Goal: Answer question/provide support: Share knowledge or assist other users

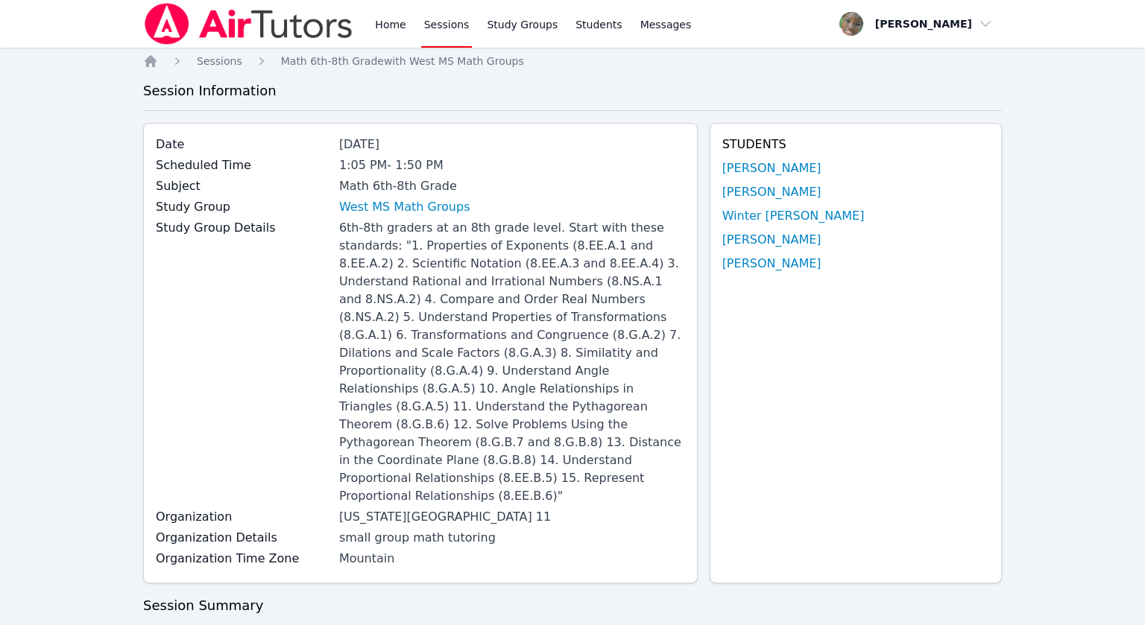
click at [447, 25] on link "Sessions" at bounding box center [446, 24] width 51 height 48
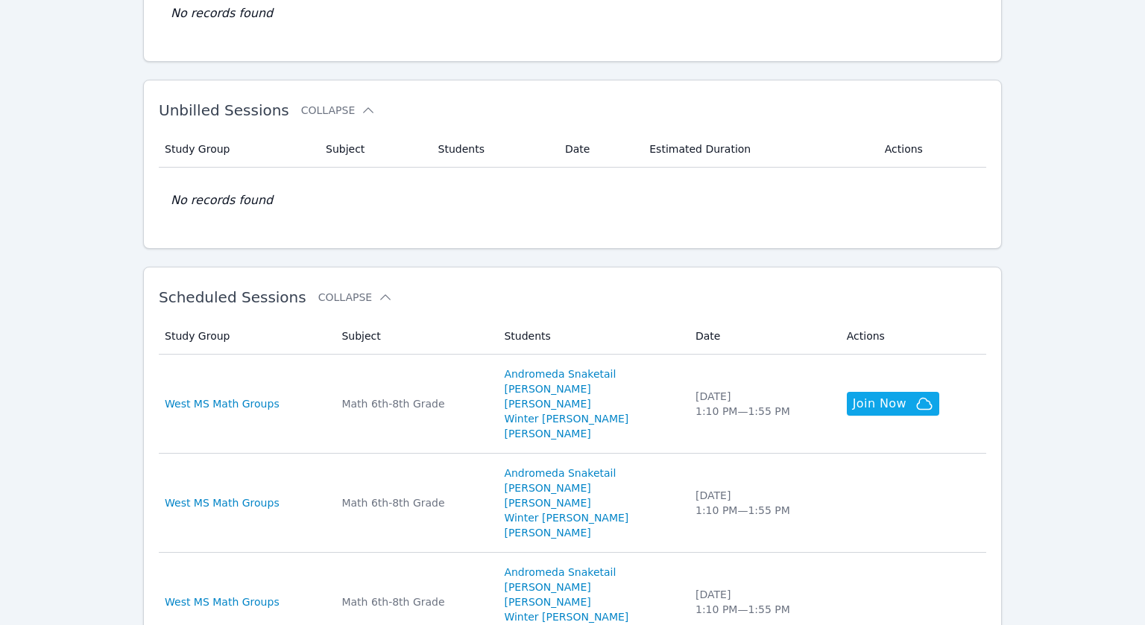
scroll to position [200, 0]
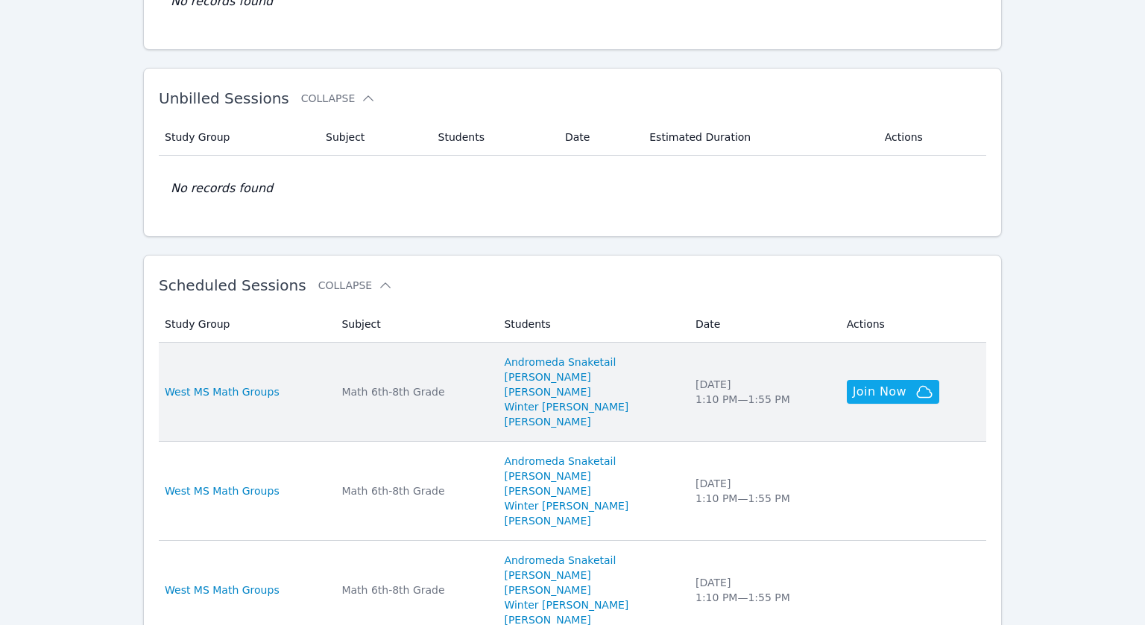
click at [293, 387] on div "West MS Math Groups" at bounding box center [244, 392] width 159 height 15
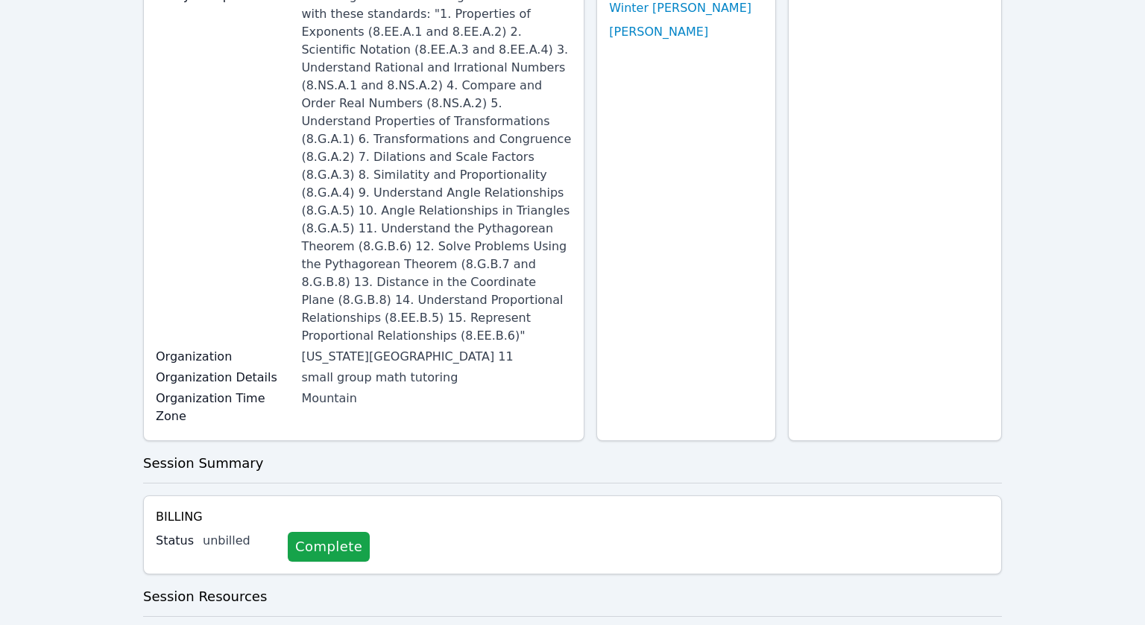
scroll to position [429, 0]
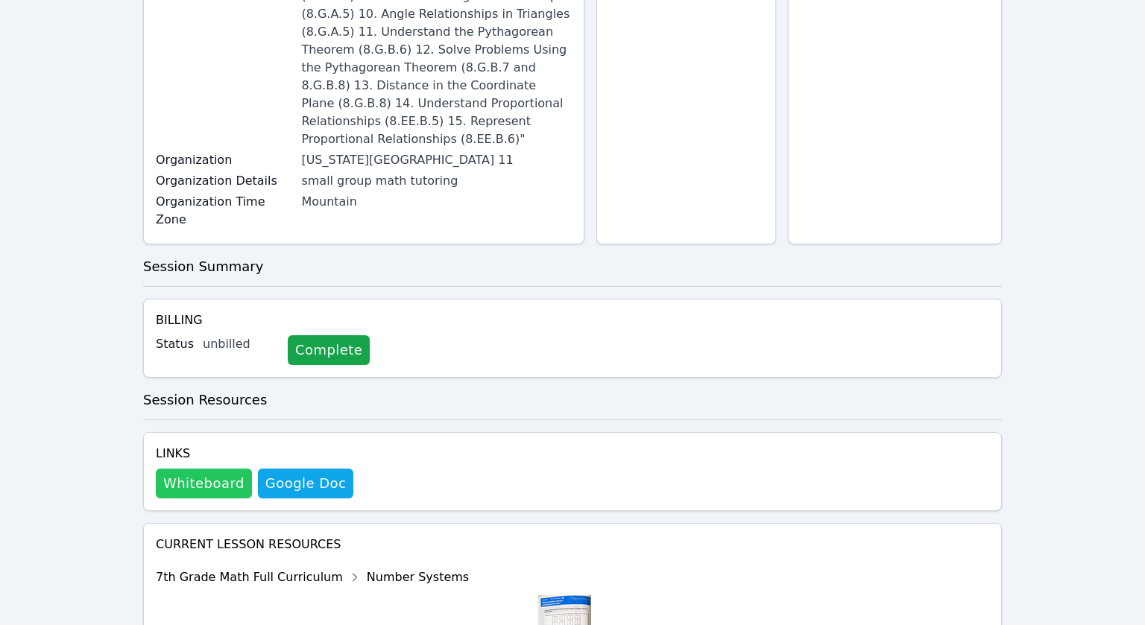
click at [189, 469] on button "Whiteboard" at bounding box center [204, 484] width 96 height 30
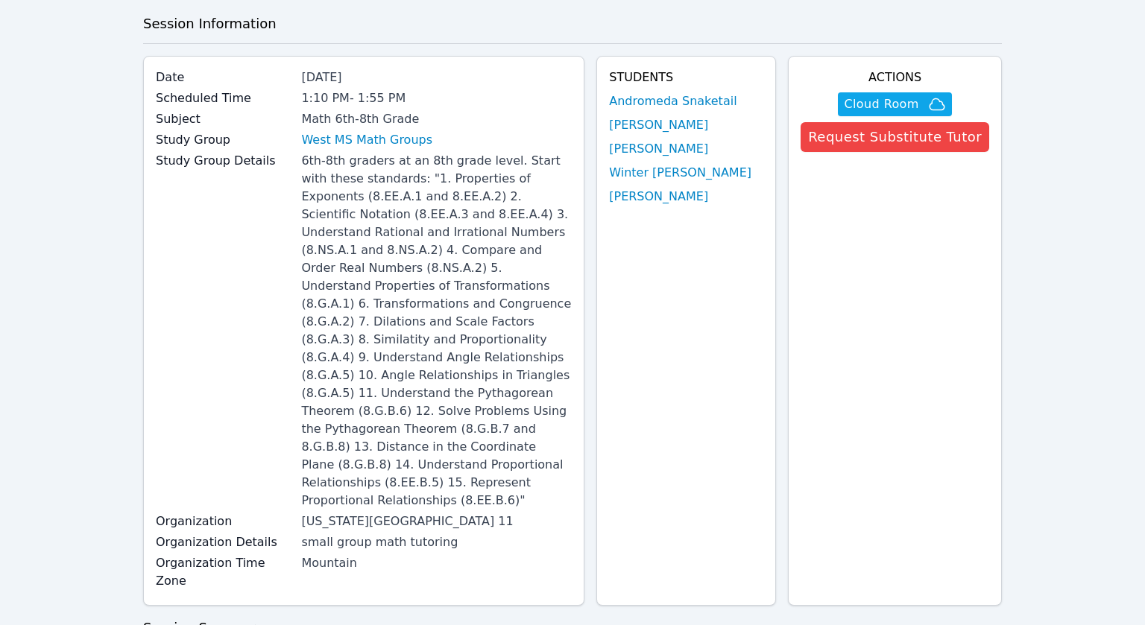
scroll to position [0, 0]
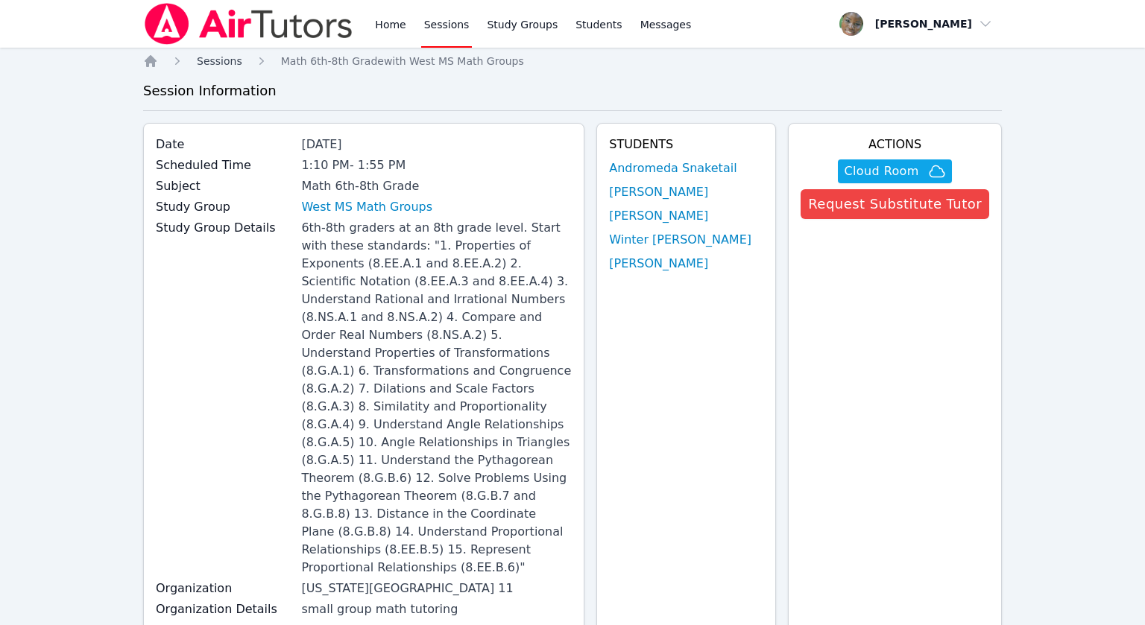
click at [215, 60] on span "Sessions" at bounding box center [219, 61] width 45 height 12
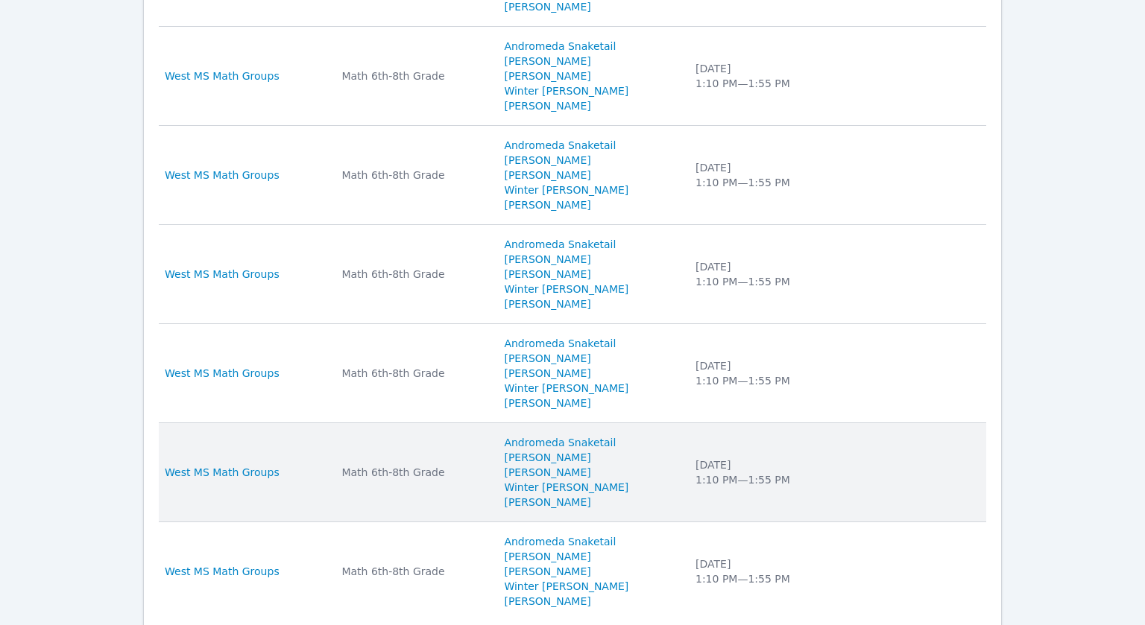
scroll to position [1059, 0]
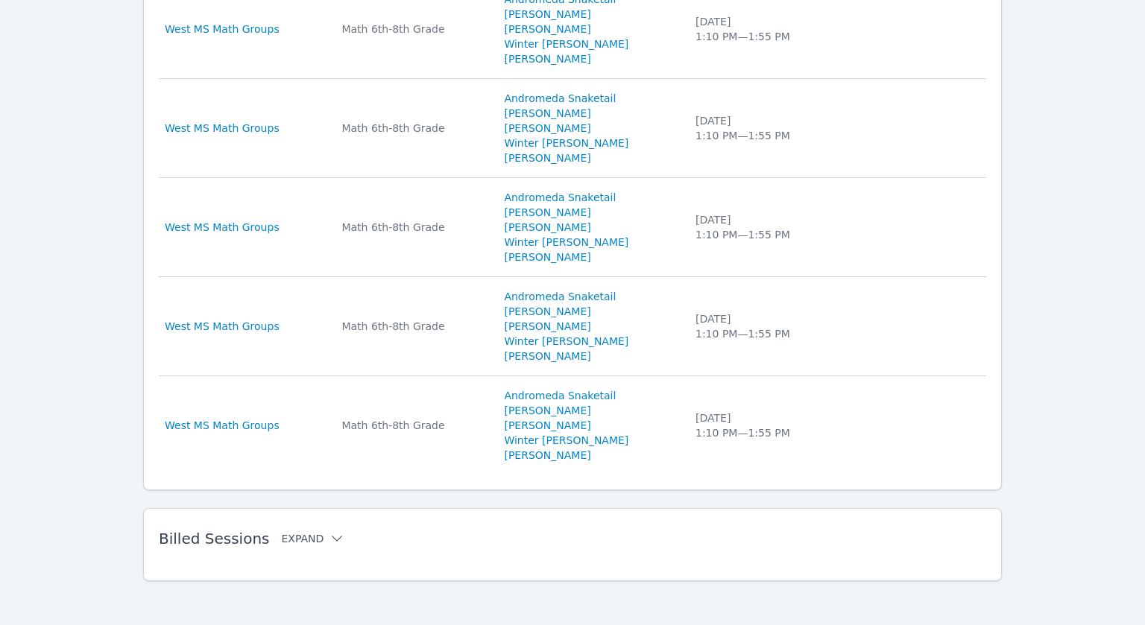
click at [295, 532] on button "Expand" at bounding box center [312, 539] width 63 height 15
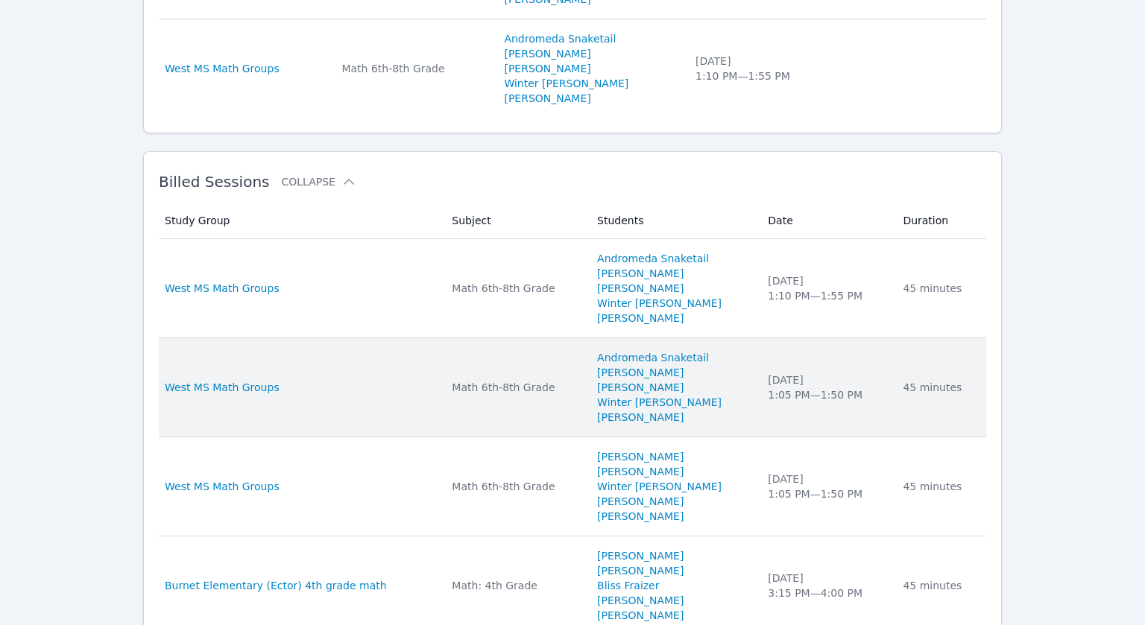
scroll to position [1416, 0]
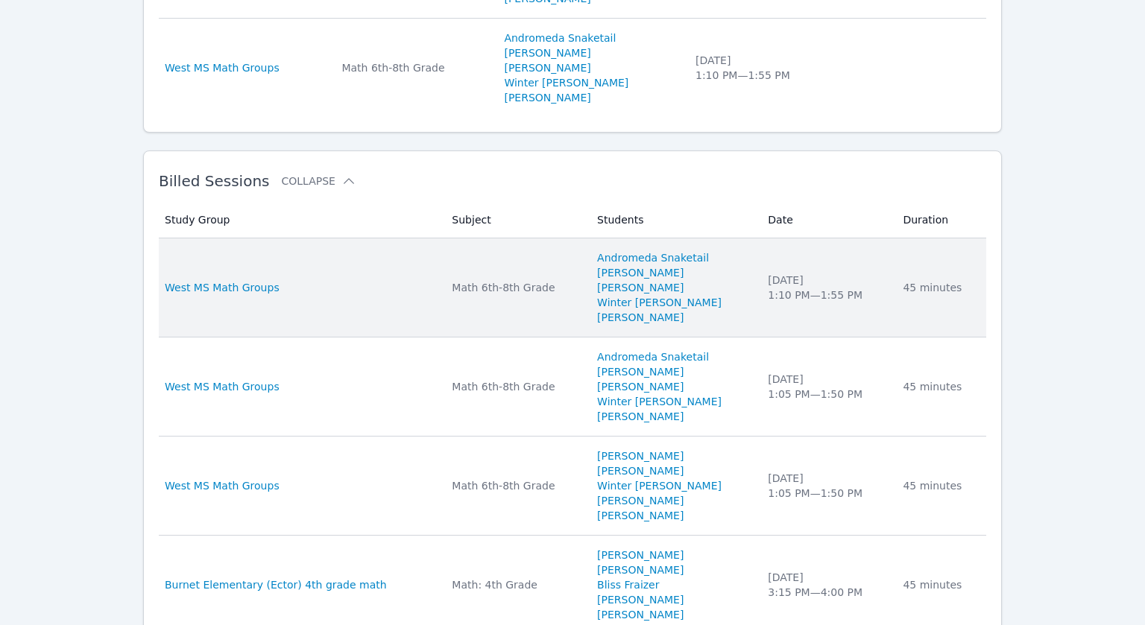
click at [373, 294] on td "Study Group West MS Math Groups" at bounding box center [301, 288] width 284 height 99
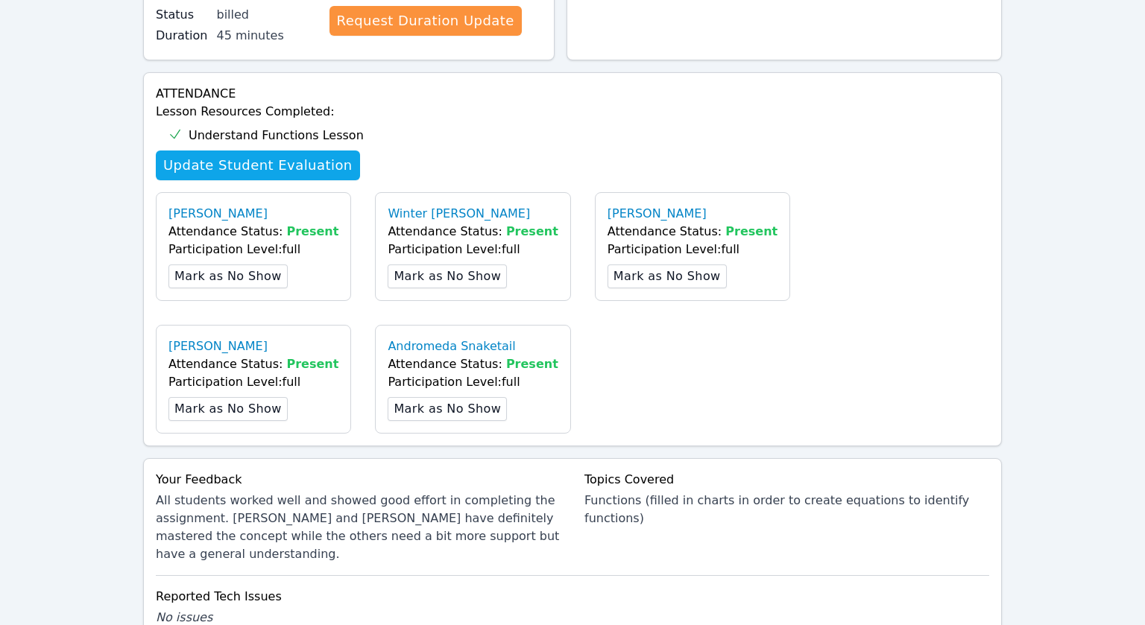
scroll to position [855, 0]
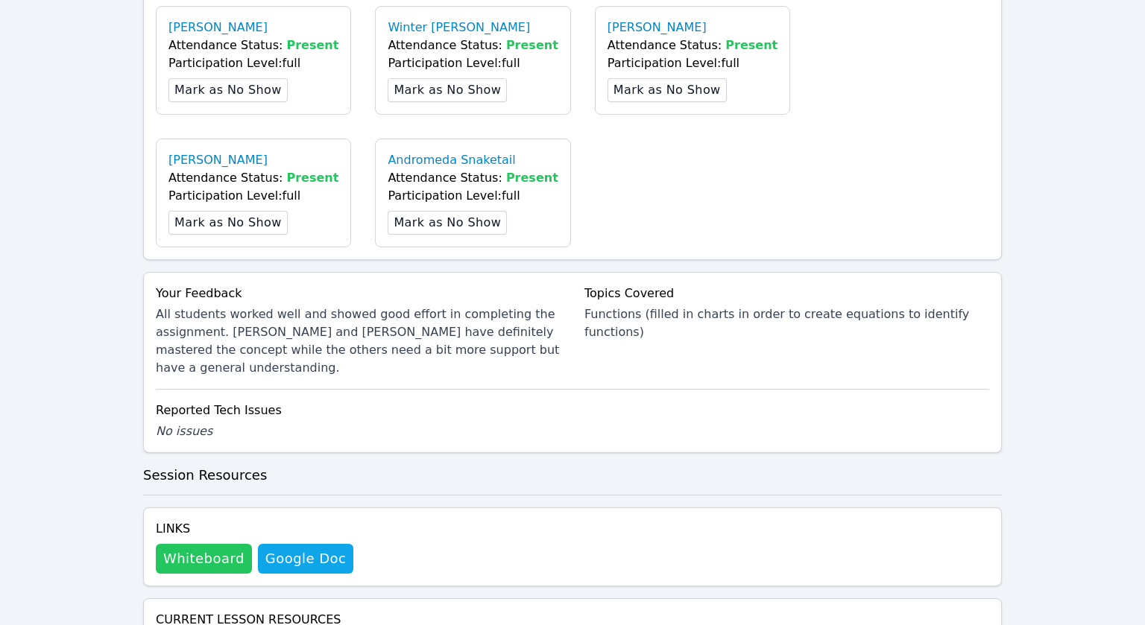
click at [203, 544] on button "Whiteboard" at bounding box center [204, 559] width 96 height 30
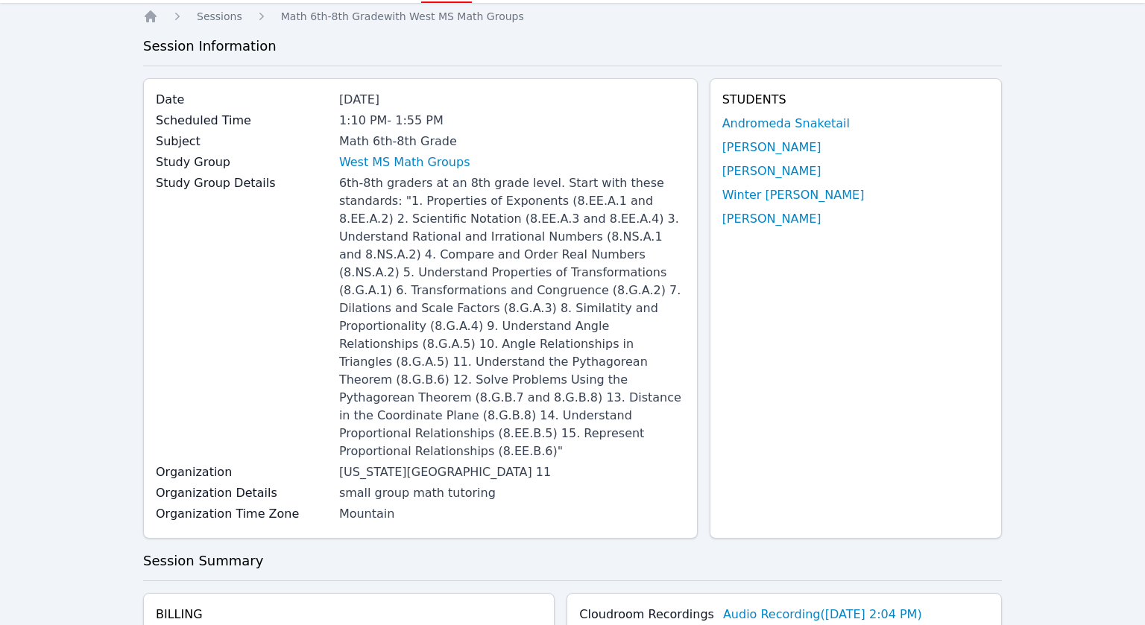
scroll to position [0, 0]
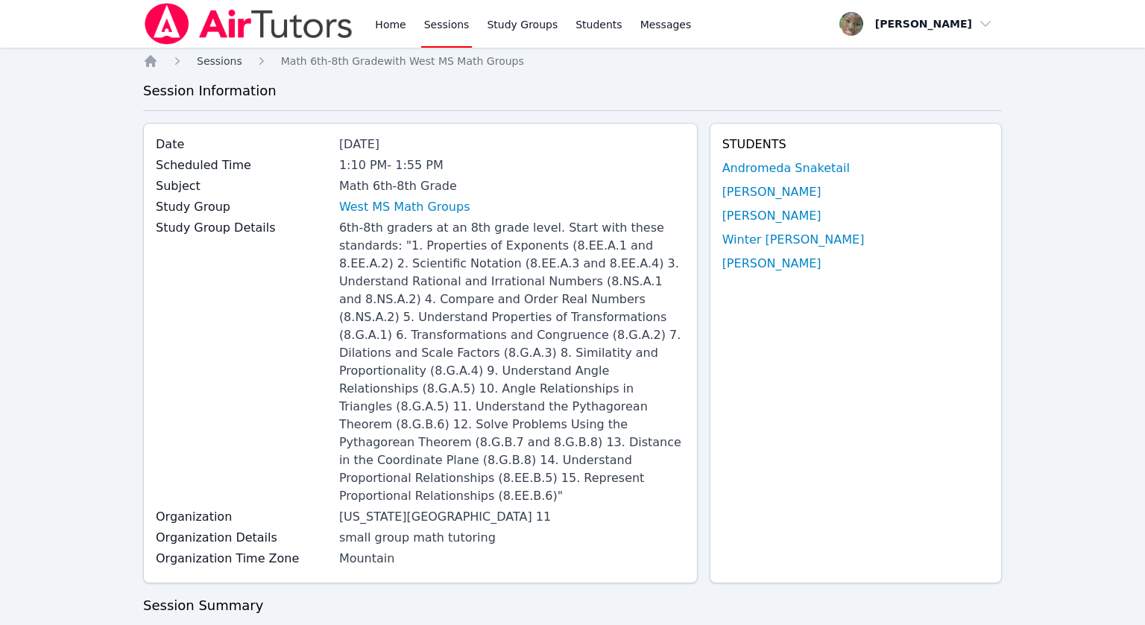
click at [231, 67] on link "Sessions" at bounding box center [219, 61] width 45 height 15
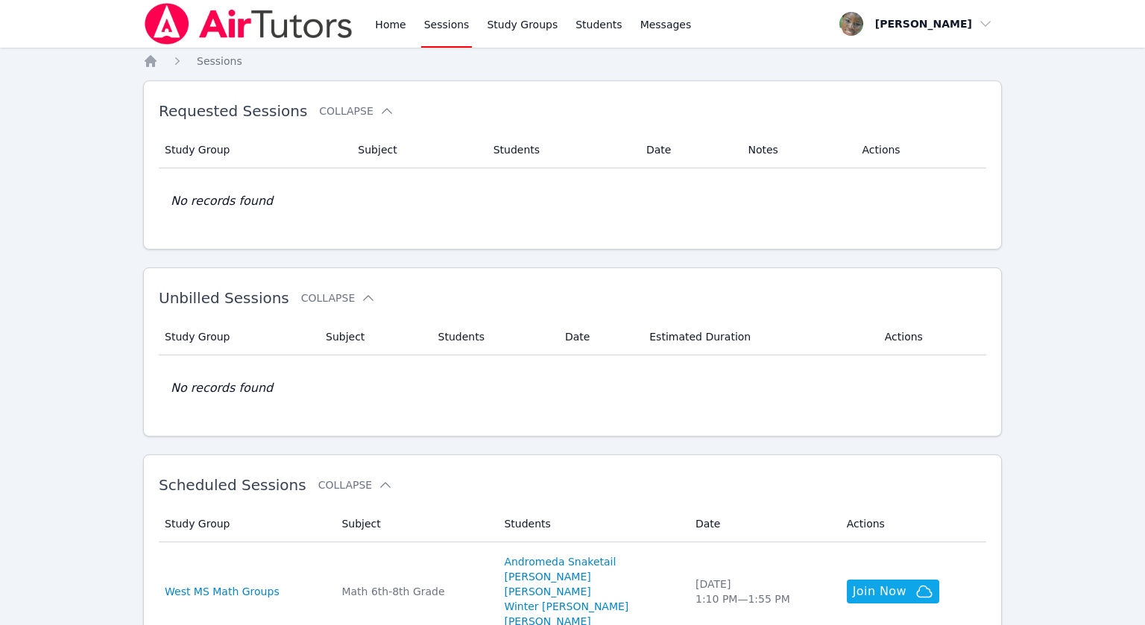
click at [452, 30] on link "Sessions" at bounding box center [446, 24] width 51 height 48
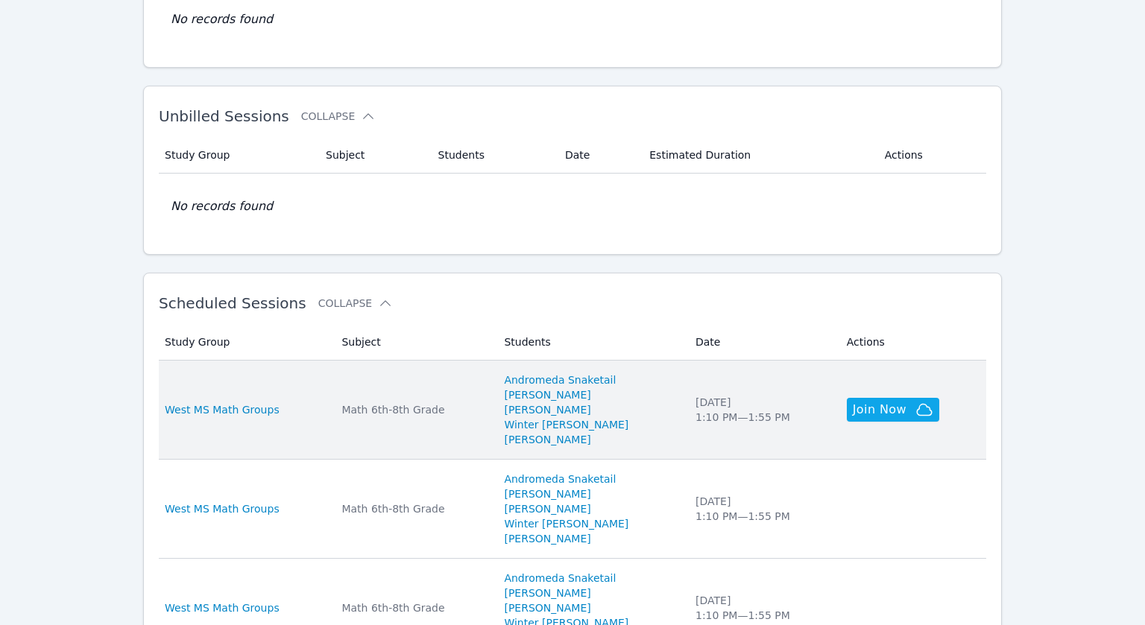
scroll to position [238, 0]
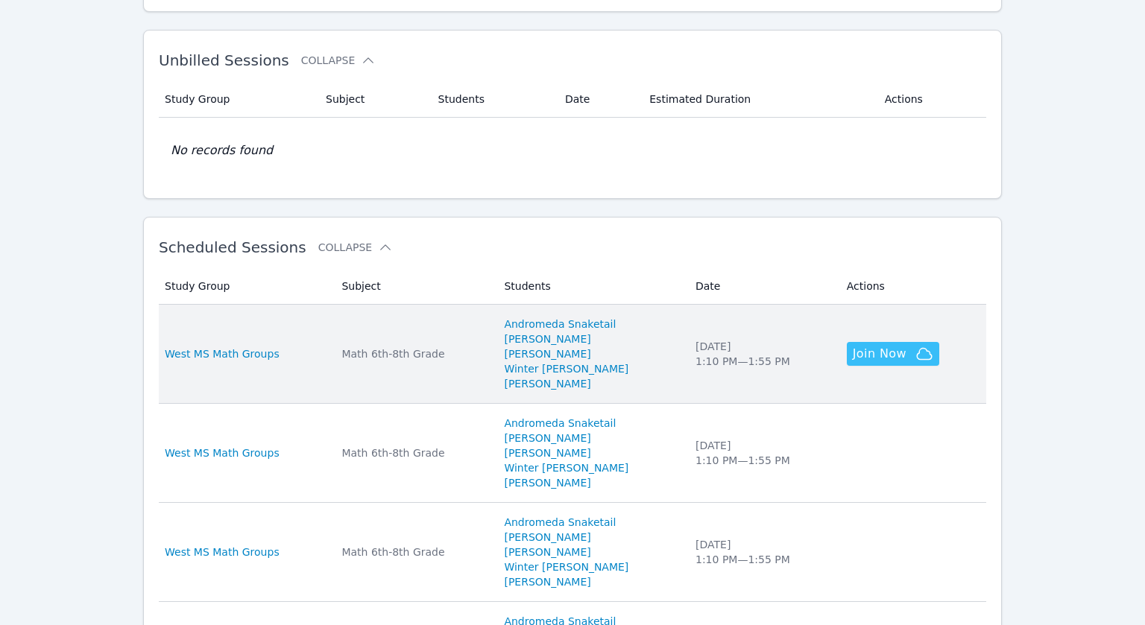
click at [874, 347] on span "Join Now" at bounding box center [880, 354] width 54 height 18
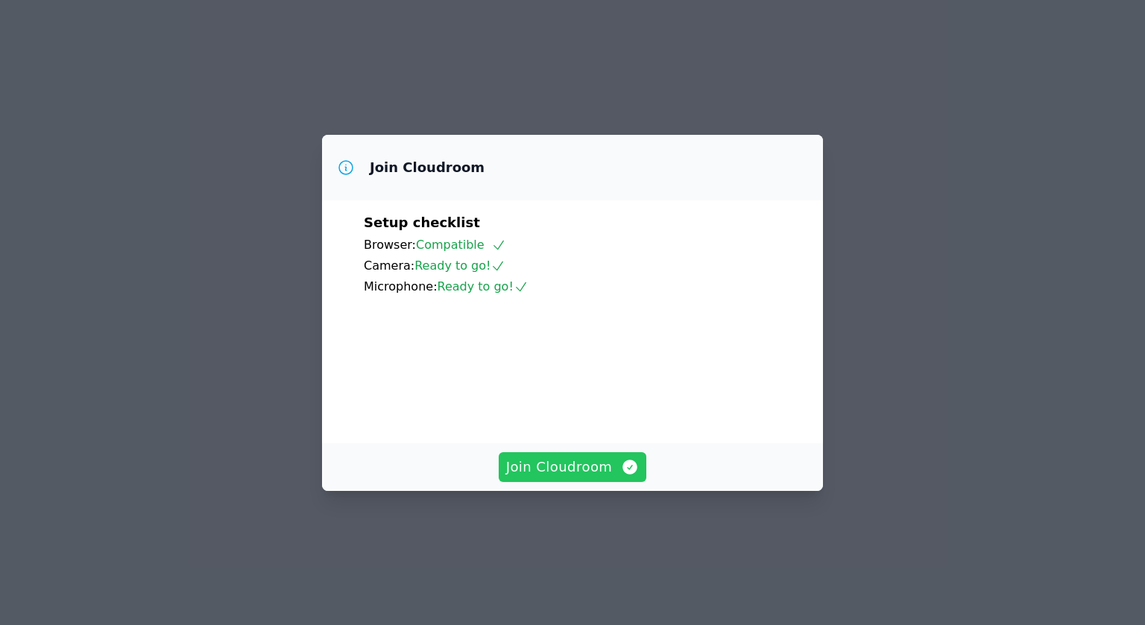
click at [552, 478] on span "Join Cloudroom" at bounding box center [572, 467] width 133 height 21
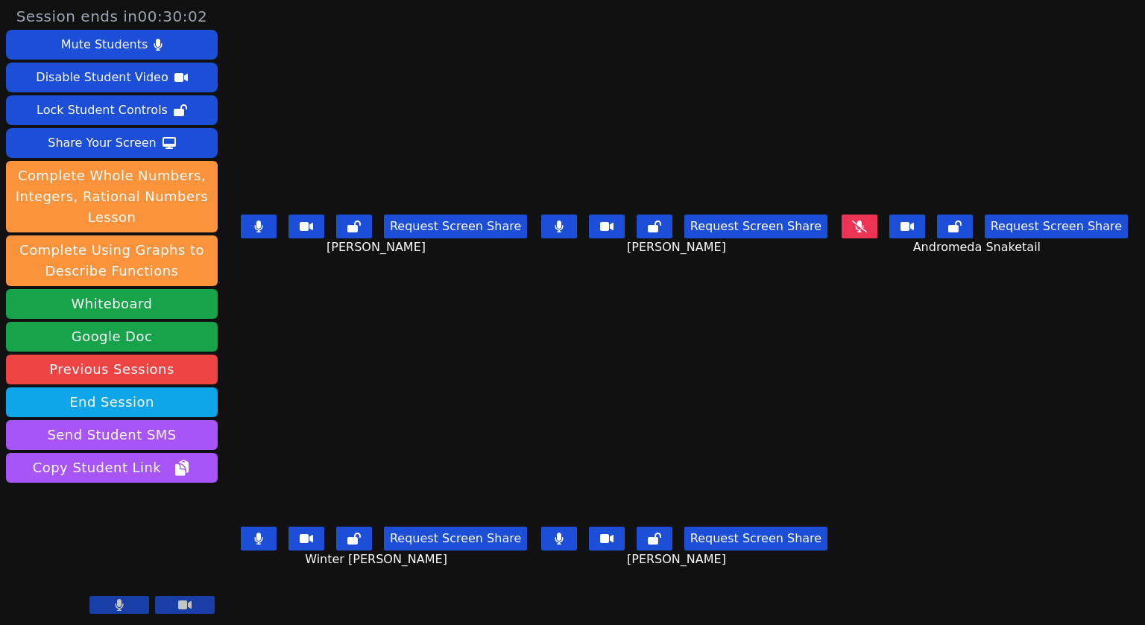
click at [253, 236] on button at bounding box center [259, 227] width 36 height 24
click at [570, 232] on button at bounding box center [559, 227] width 36 height 24
click at [569, 548] on button at bounding box center [559, 539] width 36 height 24
click at [565, 543] on icon at bounding box center [559, 539] width 15 height 12
click at [264, 545] on button at bounding box center [259, 539] width 36 height 24
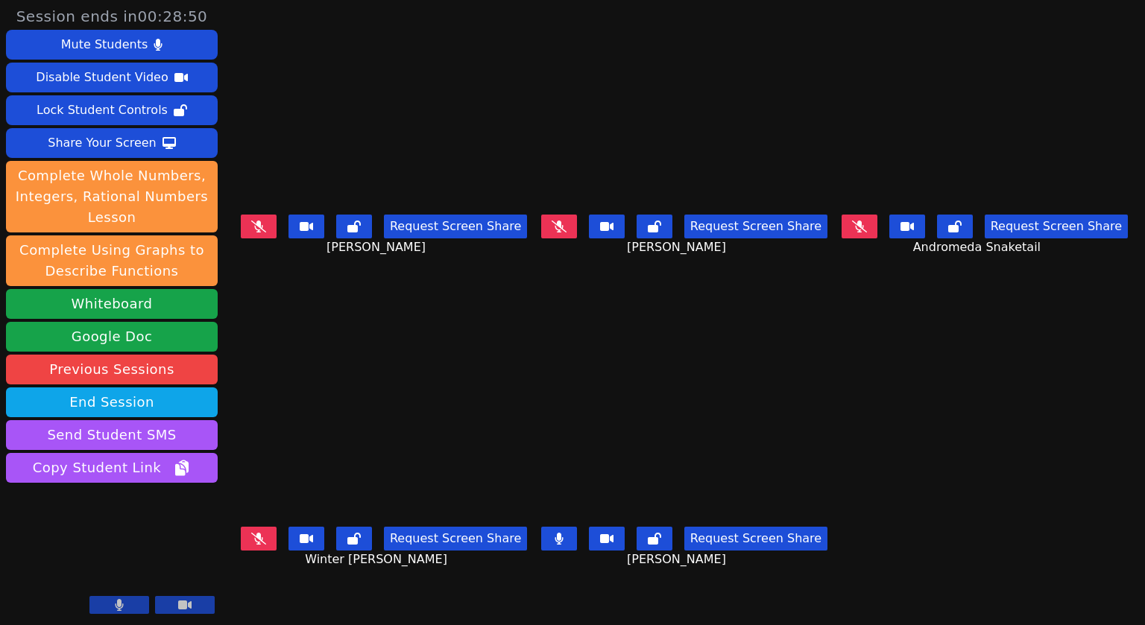
click at [561, 236] on button at bounding box center [559, 227] width 36 height 24
click at [257, 219] on button at bounding box center [259, 227] width 36 height 24
click at [550, 222] on button at bounding box center [559, 227] width 36 height 24
click at [564, 542] on icon at bounding box center [559, 539] width 9 height 12
click at [563, 221] on button at bounding box center [559, 227] width 36 height 24
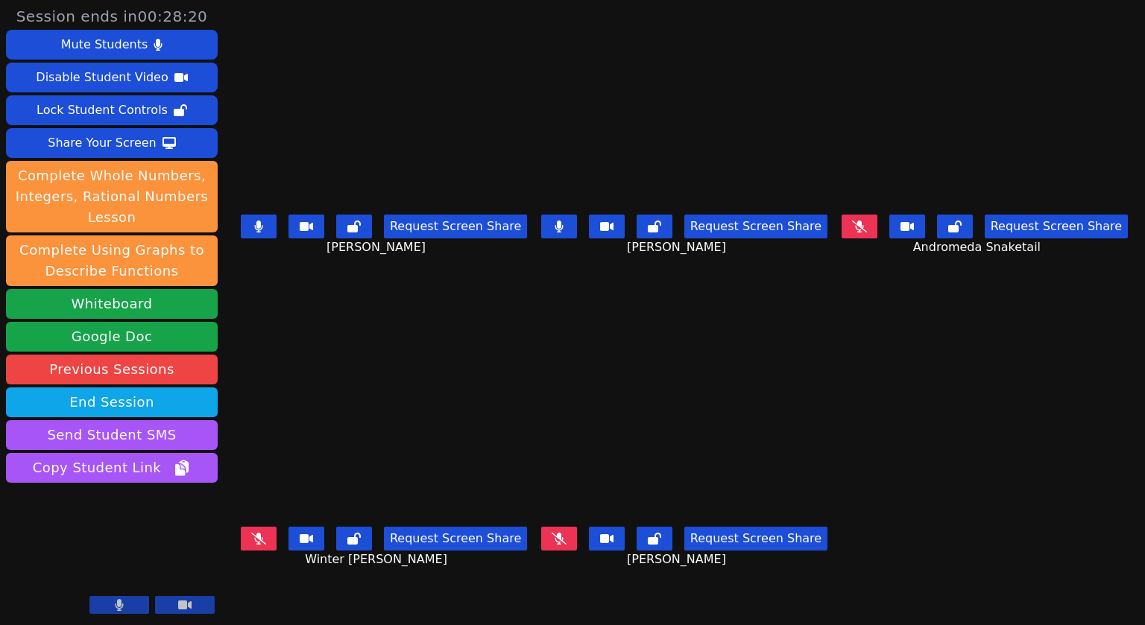
click at [867, 232] on icon at bounding box center [859, 227] width 15 height 12
click at [562, 543] on icon at bounding box center [559, 539] width 15 height 12
click at [251, 545] on icon at bounding box center [258, 539] width 15 height 12
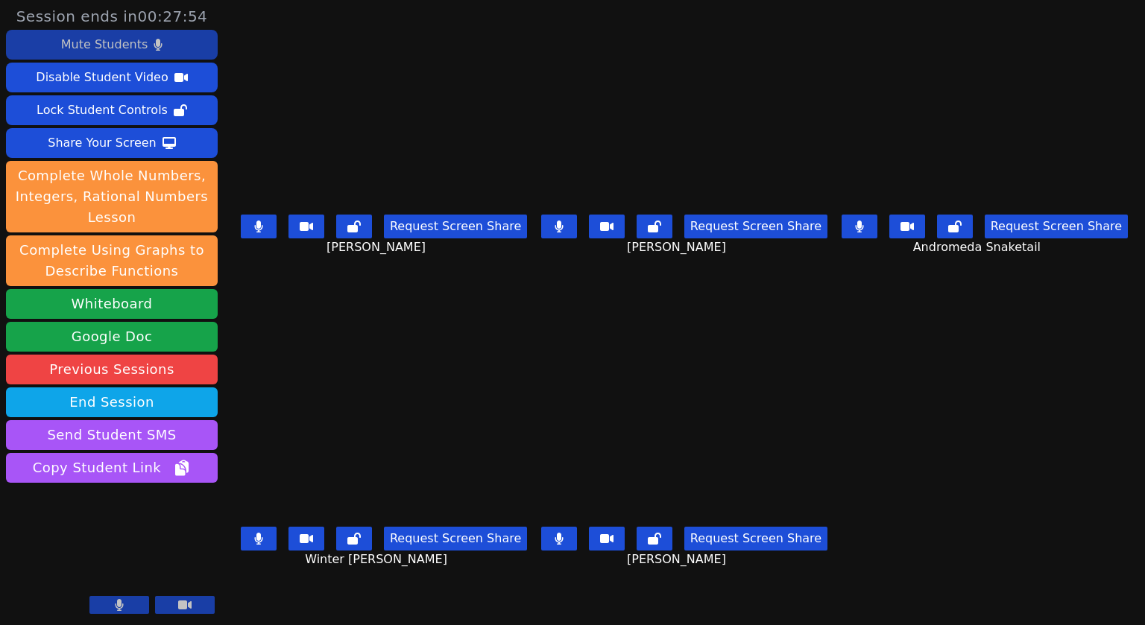
click at [104, 53] on div "Mute Students" at bounding box center [104, 45] width 86 height 24
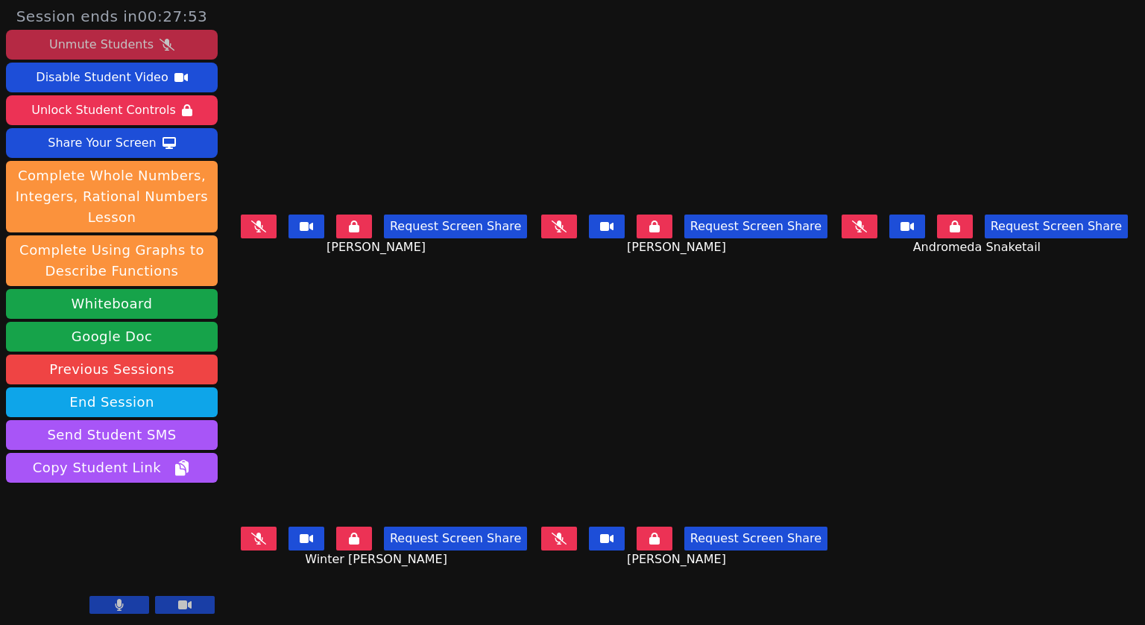
click at [104, 54] on div "Unmute Students" at bounding box center [101, 45] width 104 height 24
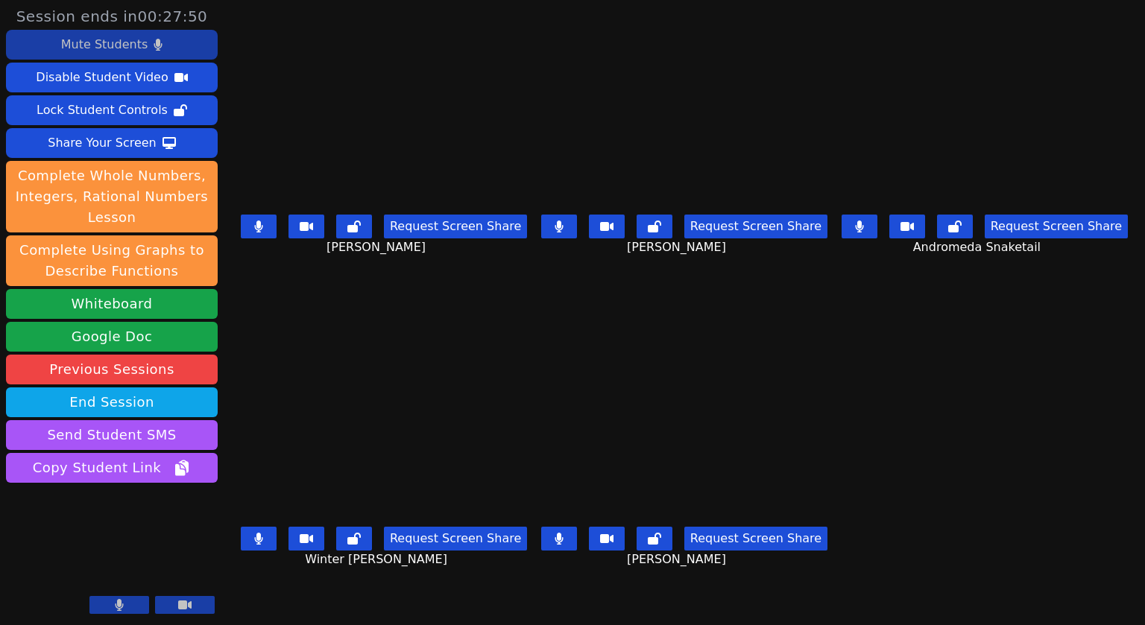
click at [268, 223] on button at bounding box center [259, 227] width 36 height 24
drag, startPoint x: 256, startPoint y: 549, endPoint x: 263, endPoint y: 537, distance: 13.7
click at [256, 548] on button at bounding box center [259, 539] width 36 height 24
click at [573, 228] on button at bounding box center [559, 227] width 36 height 24
click at [563, 545] on icon at bounding box center [559, 539] width 9 height 12
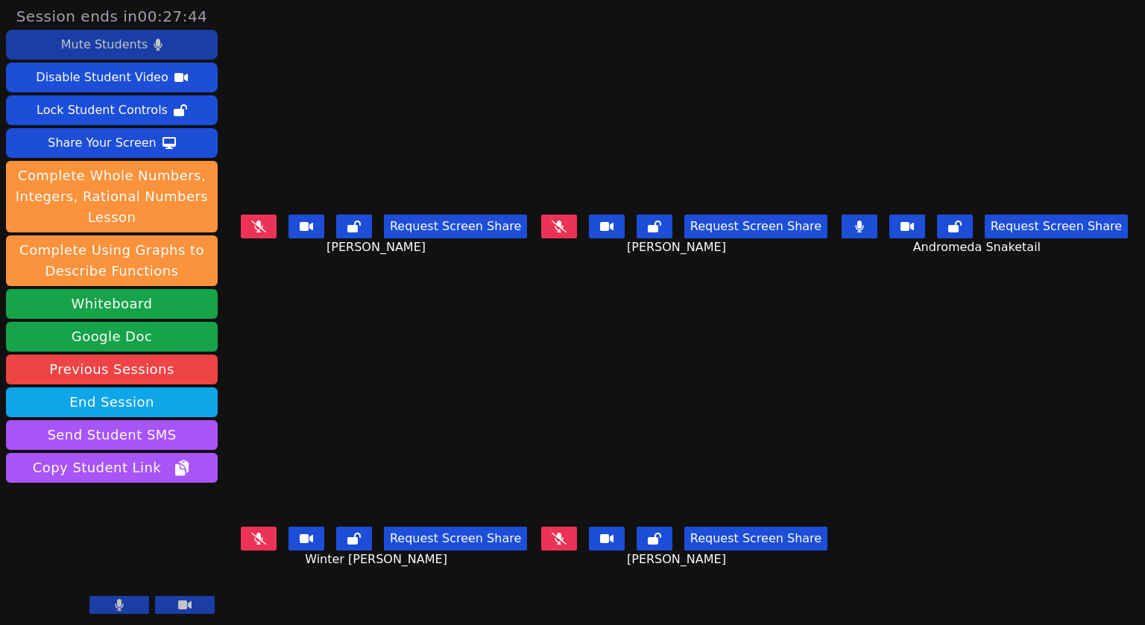
click at [877, 233] on button at bounding box center [860, 227] width 36 height 24
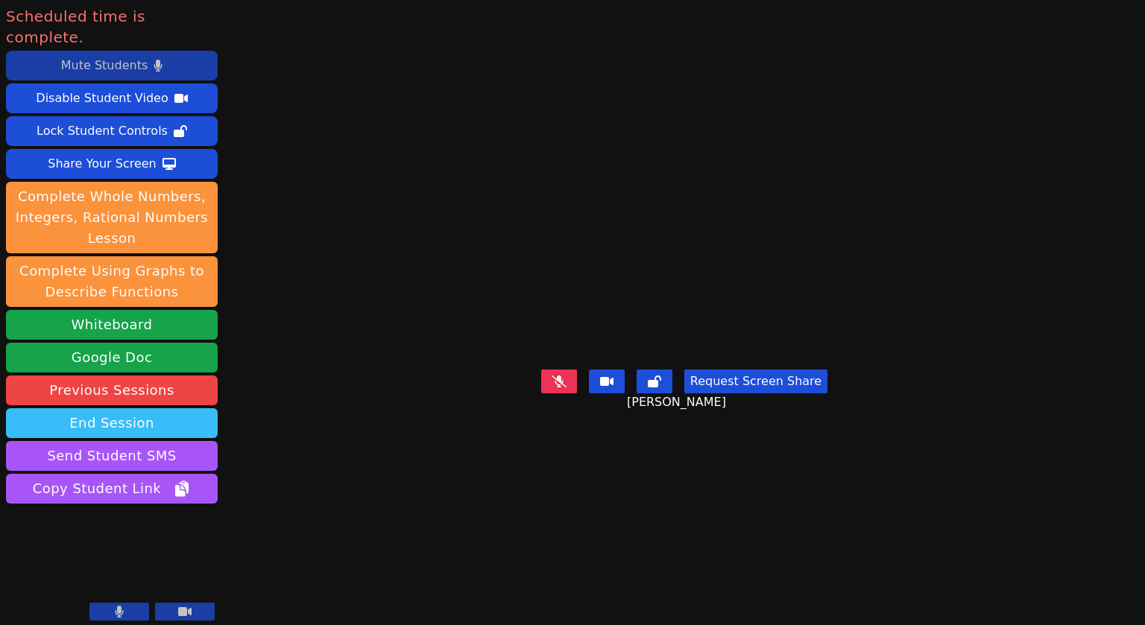
click at [117, 409] on button "End Session" at bounding box center [112, 424] width 212 height 30
